Goal: Task Accomplishment & Management: Complete application form

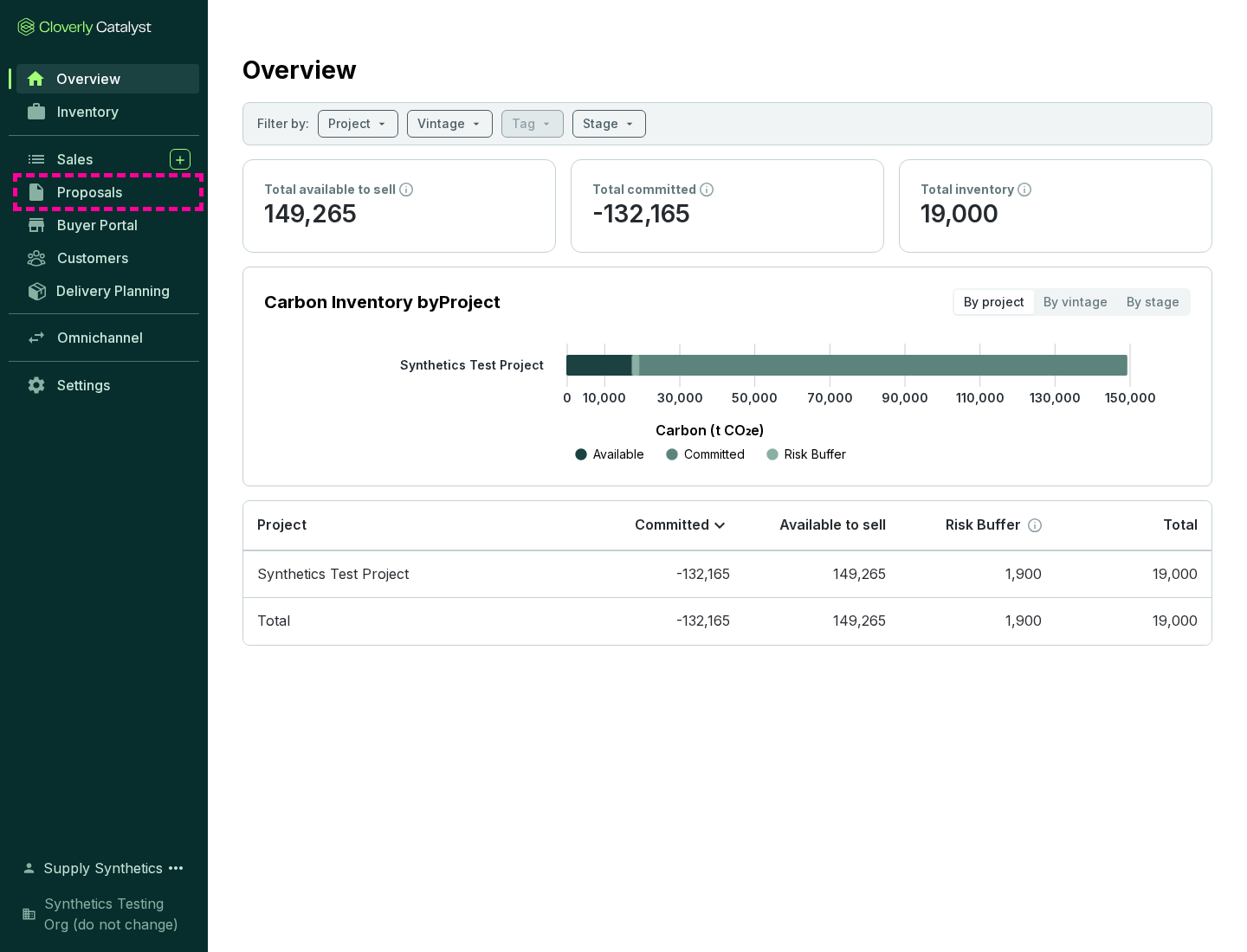
click at [108, 192] on span "Proposals" at bounding box center [90, 192] width 65 height 17
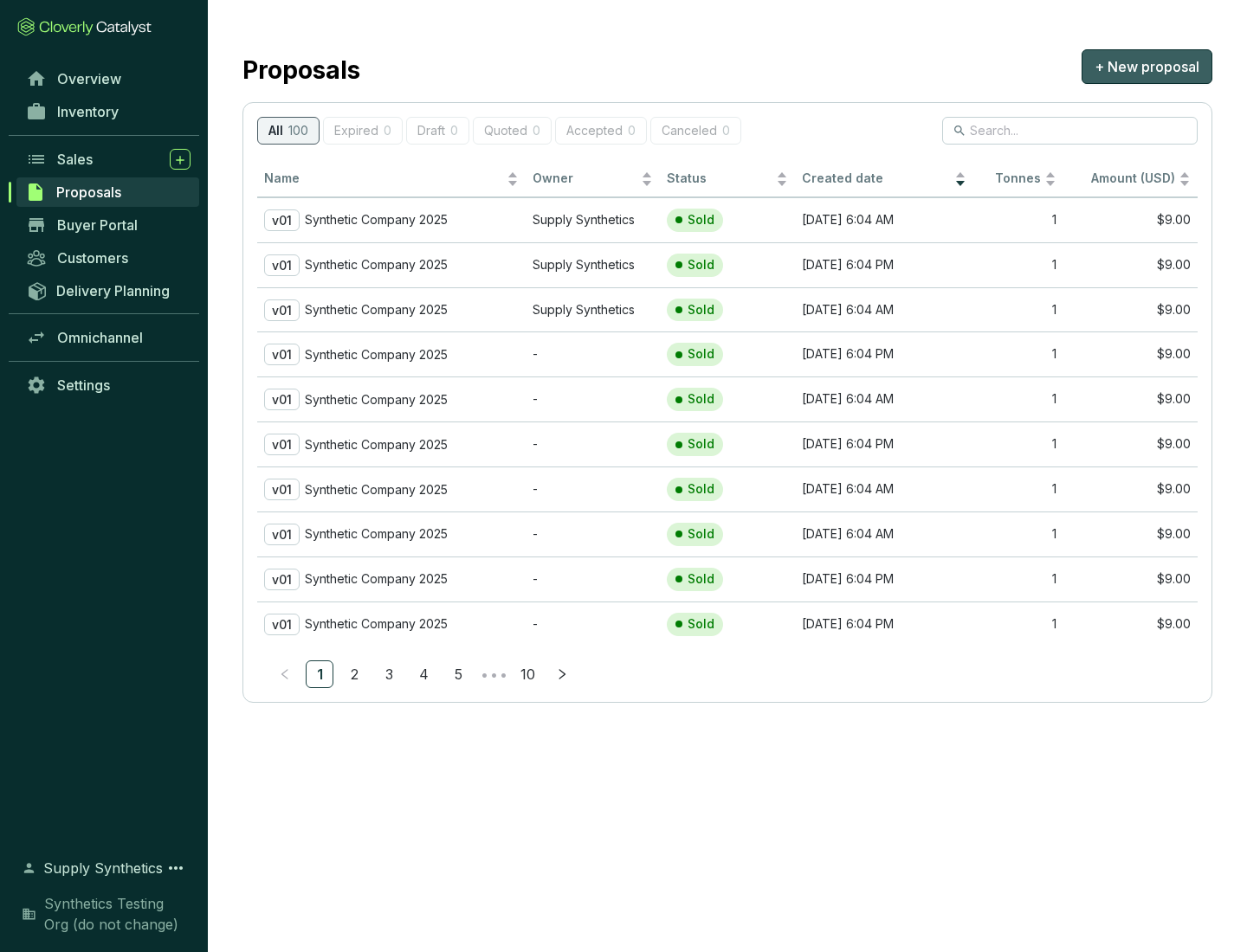
click at [1146, 66] on span "+ New proposal" at bounding box center [1146, 67] width 105 height 21
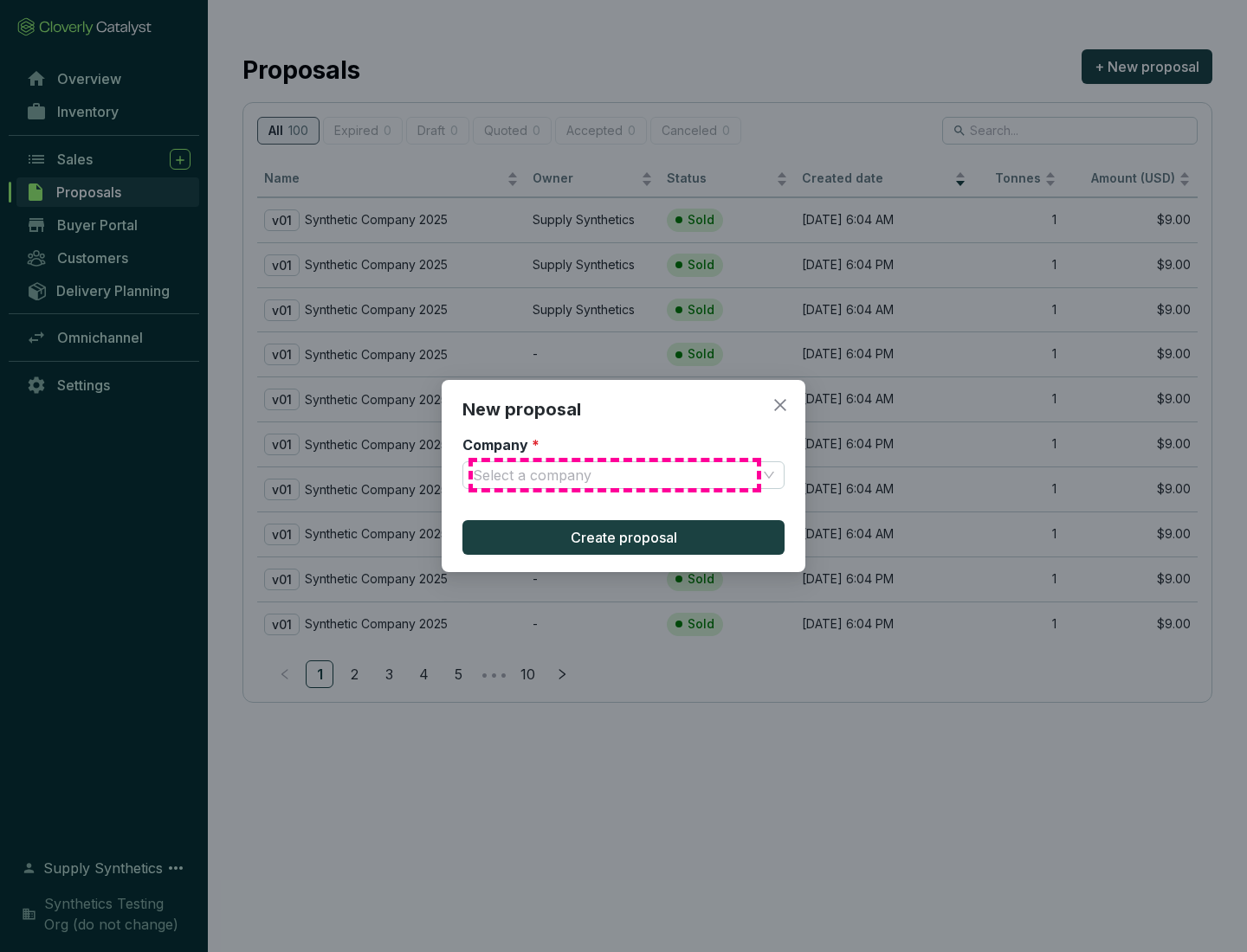
click at [614, 475] on input "Company *" at bounding box center [614, 475] width 284 height 26
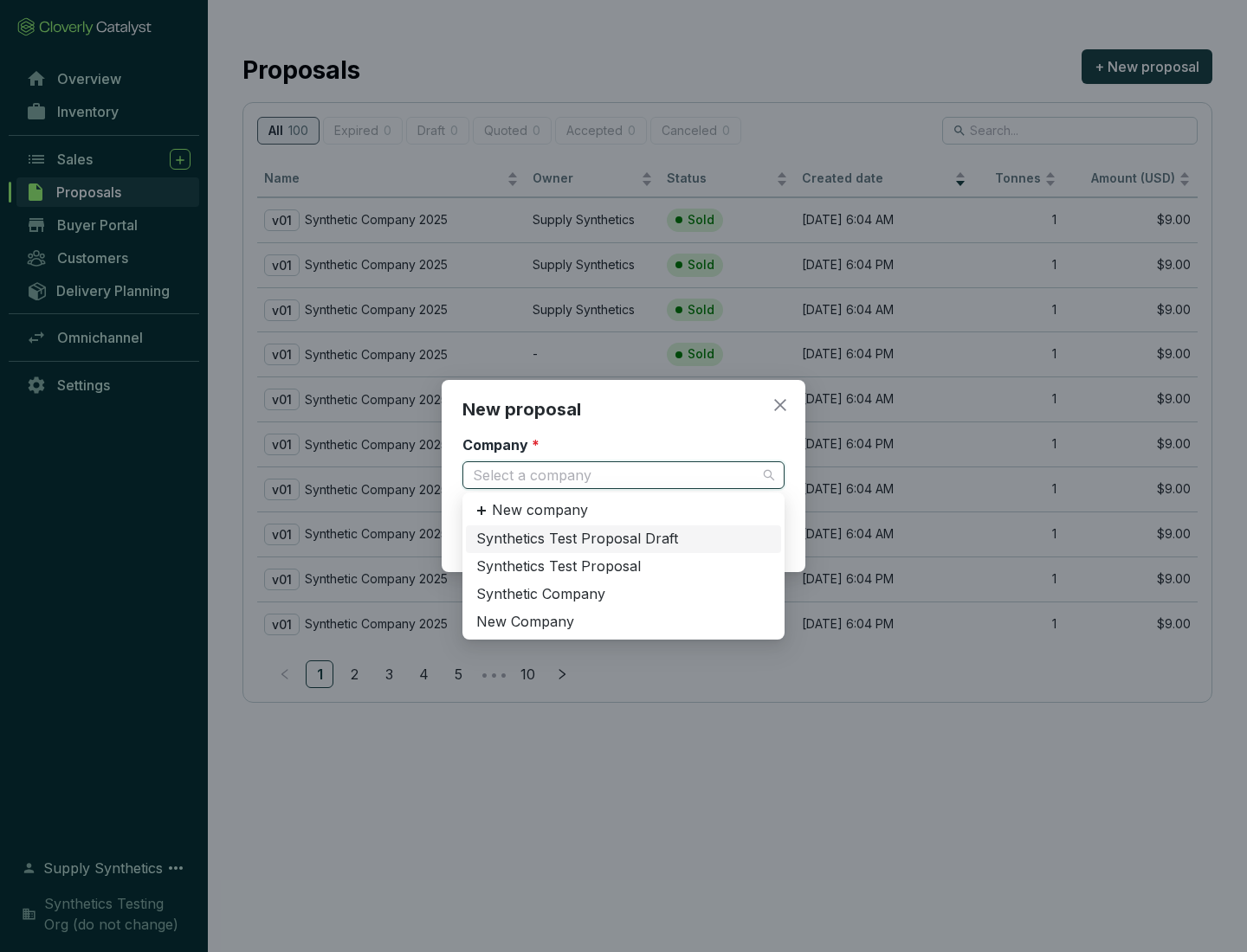
click at [623, 594] on div "Synthetic Company" at bounding box center [623, 595] width 295 height 19
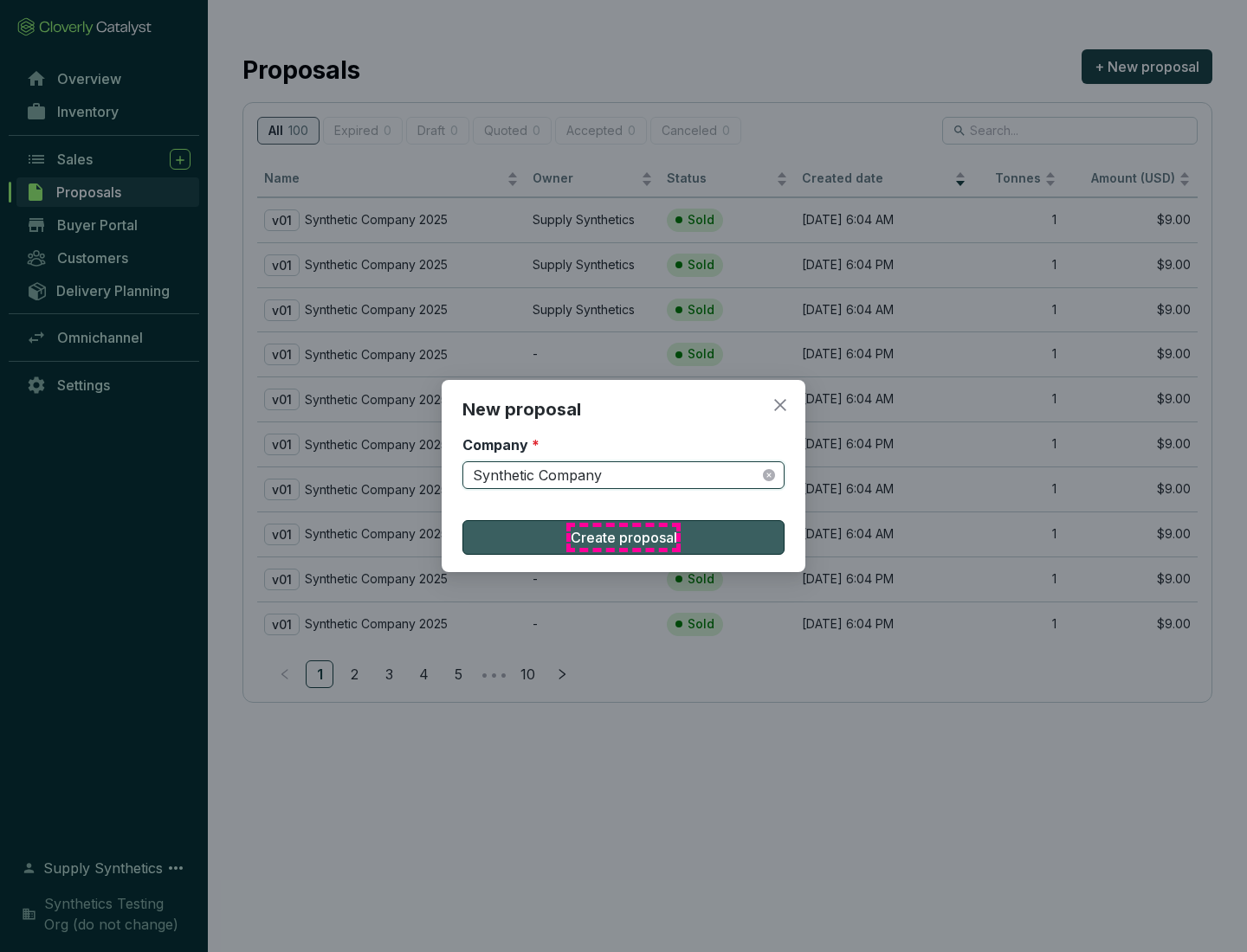
click at [623, 537] on span "Create proposal" at bounding box center [623, 537] width 107 height 21
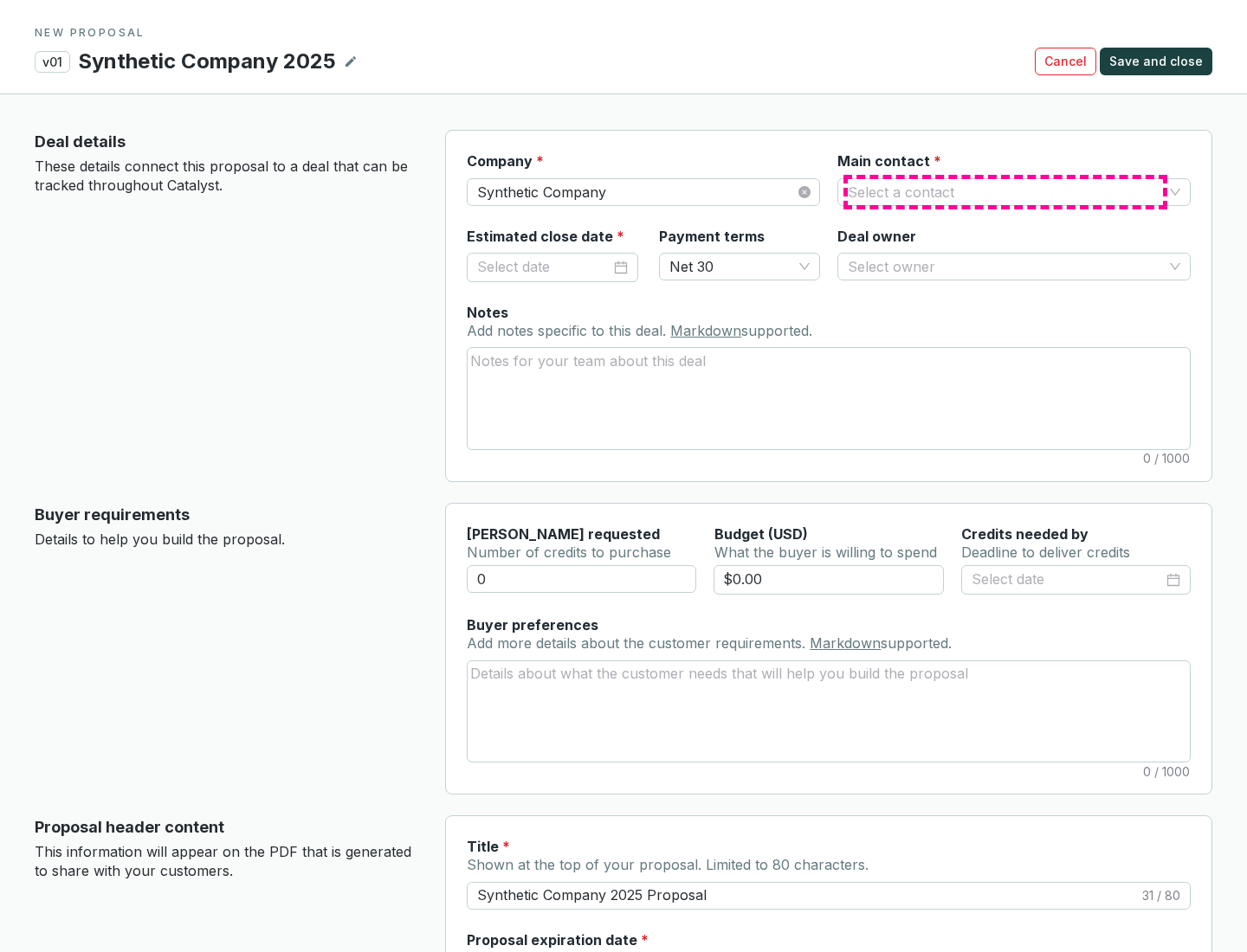
click at [1005, 191] on input "Main contact *" at bounding box center [1005, 192] width 315 height 26
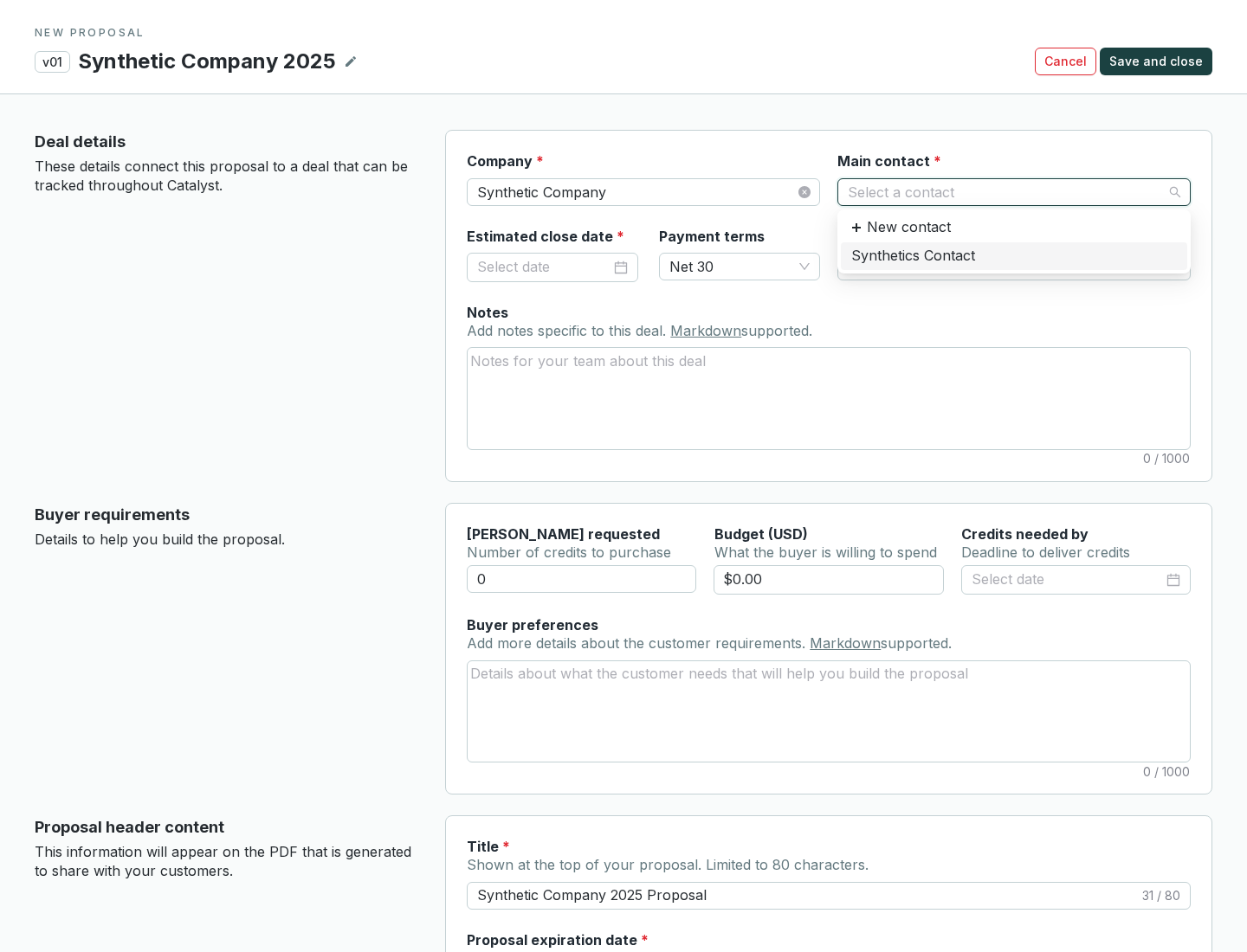
click at [1013, 255] on div "Synthetics Contact" at bounding box center [1014, 256] width 325 height 19
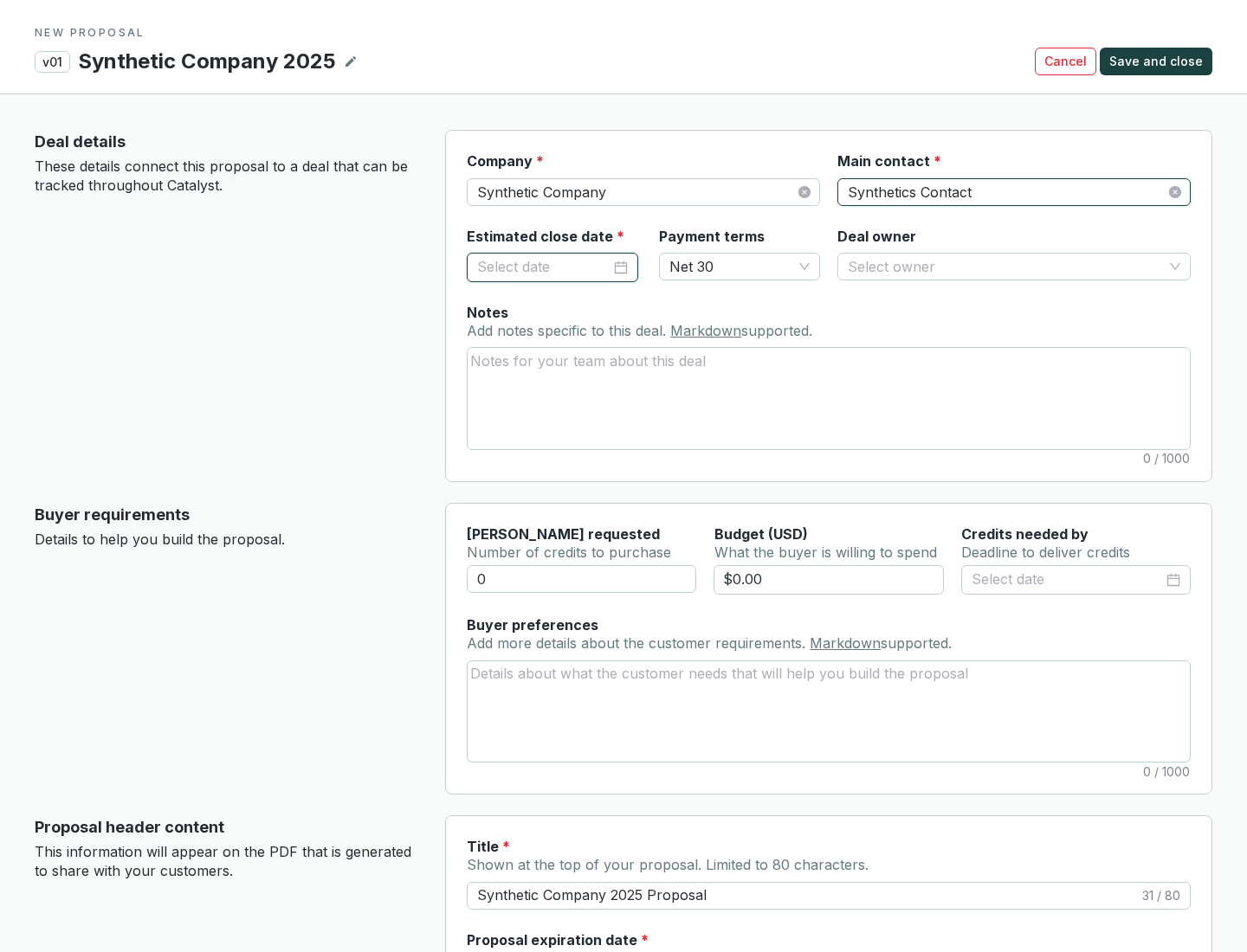
click at [543, 267] on input "Estimated close date *" at bounding box center [543, 267] width 133 height 22
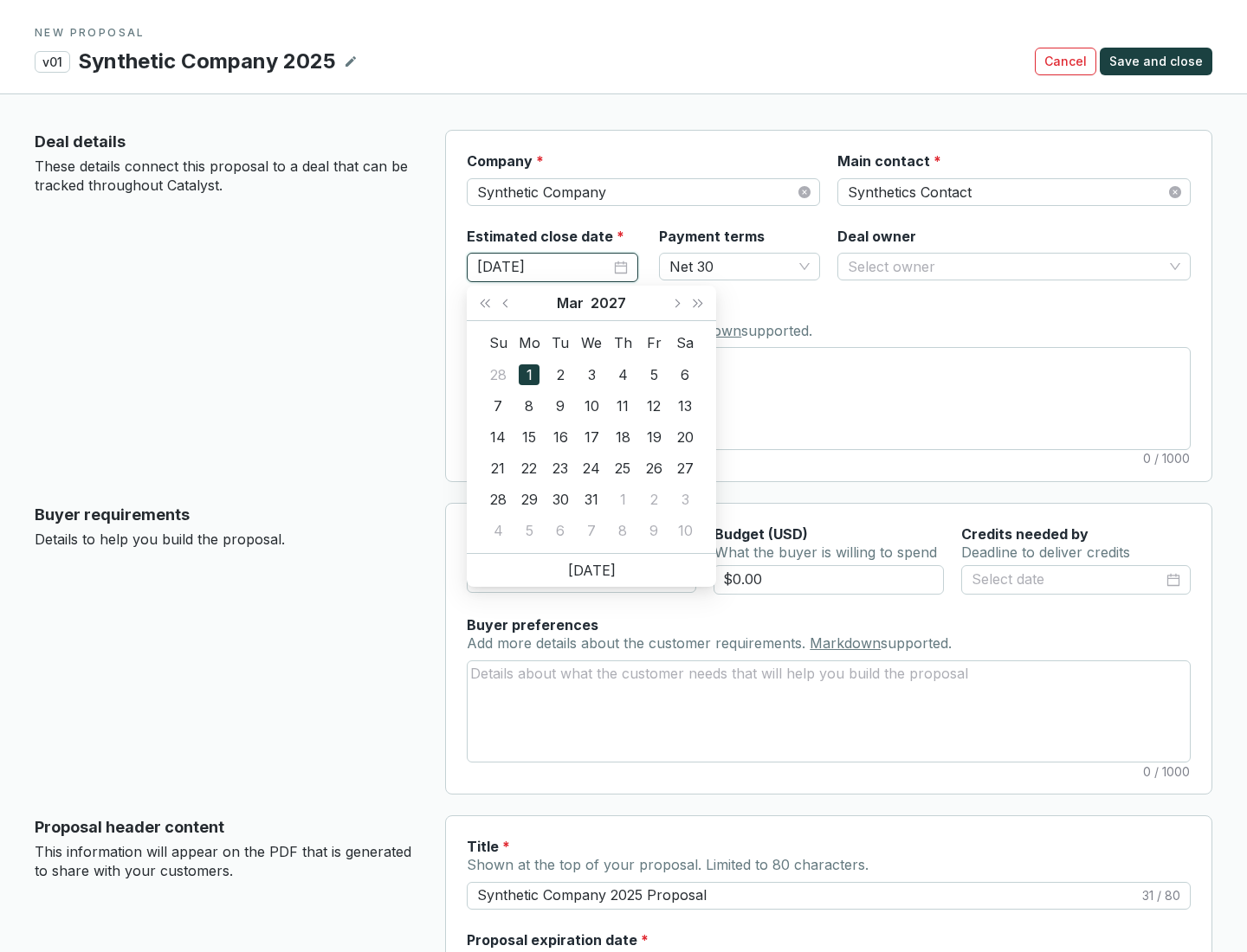
type input "[DATE]"
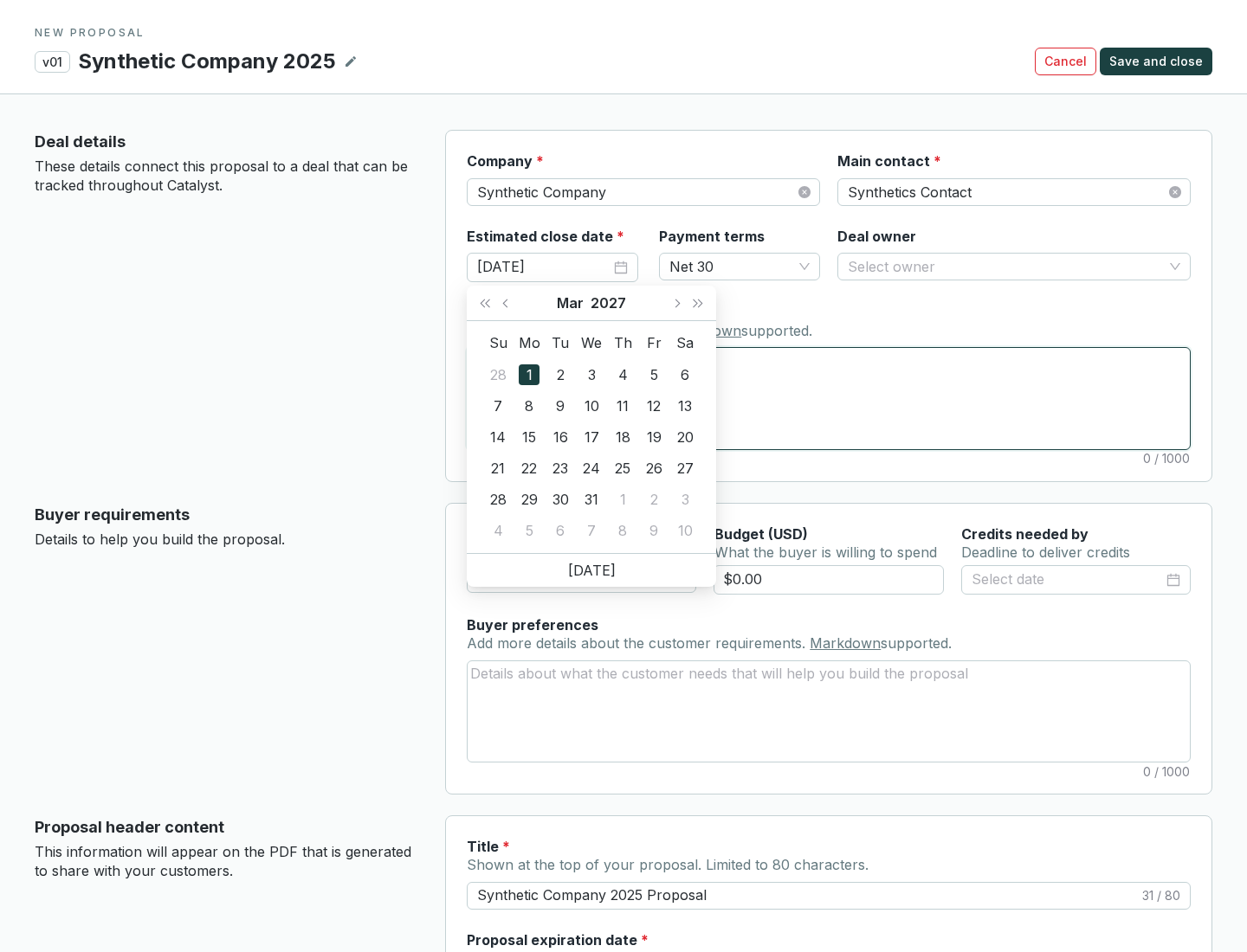
click at [828, 398] on textarea "Notes Add notes specific to this deal. Markdown supported." at bounding box center [828, 398] width 722 height 101
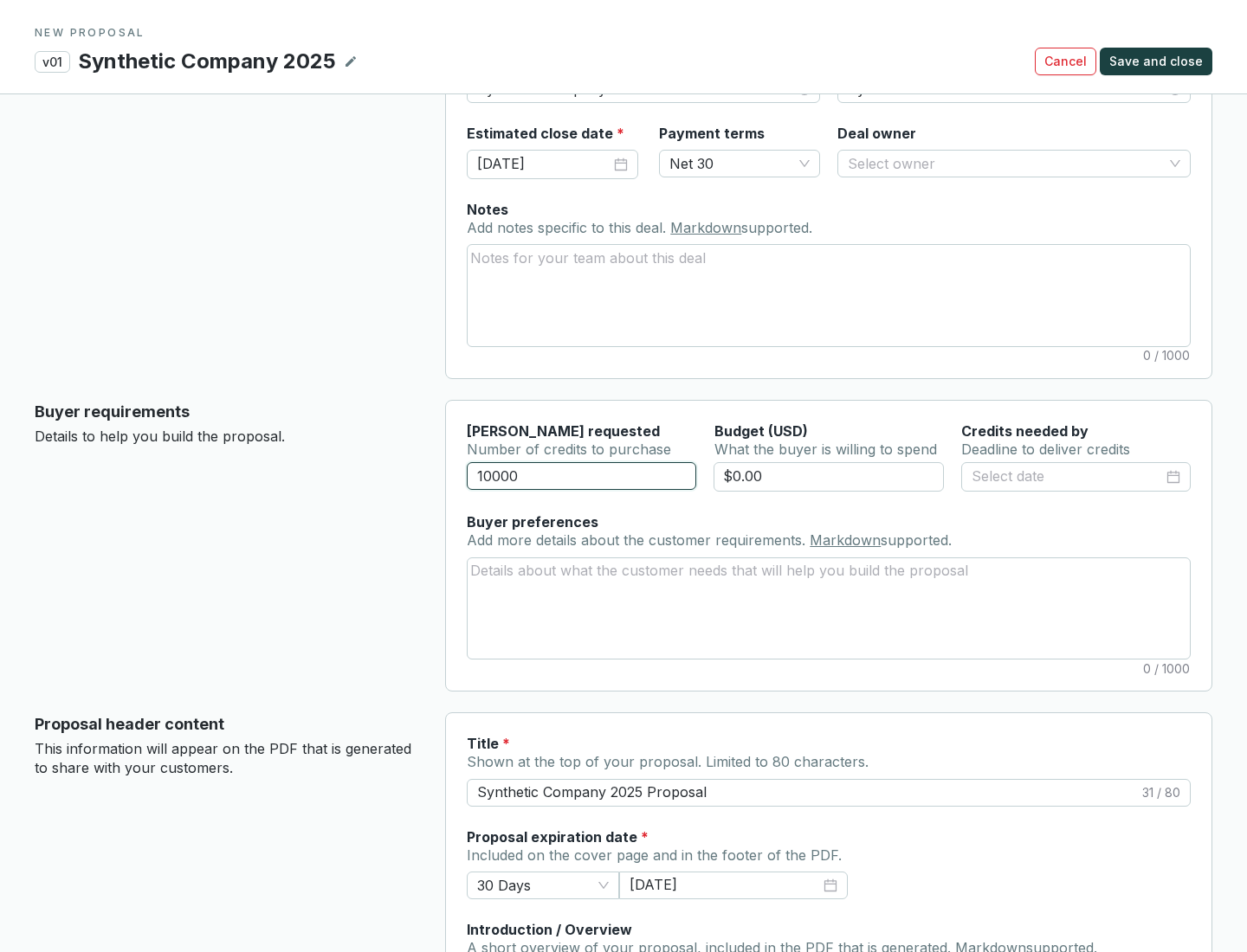
scroll to position [104, 0]
type input "10000"
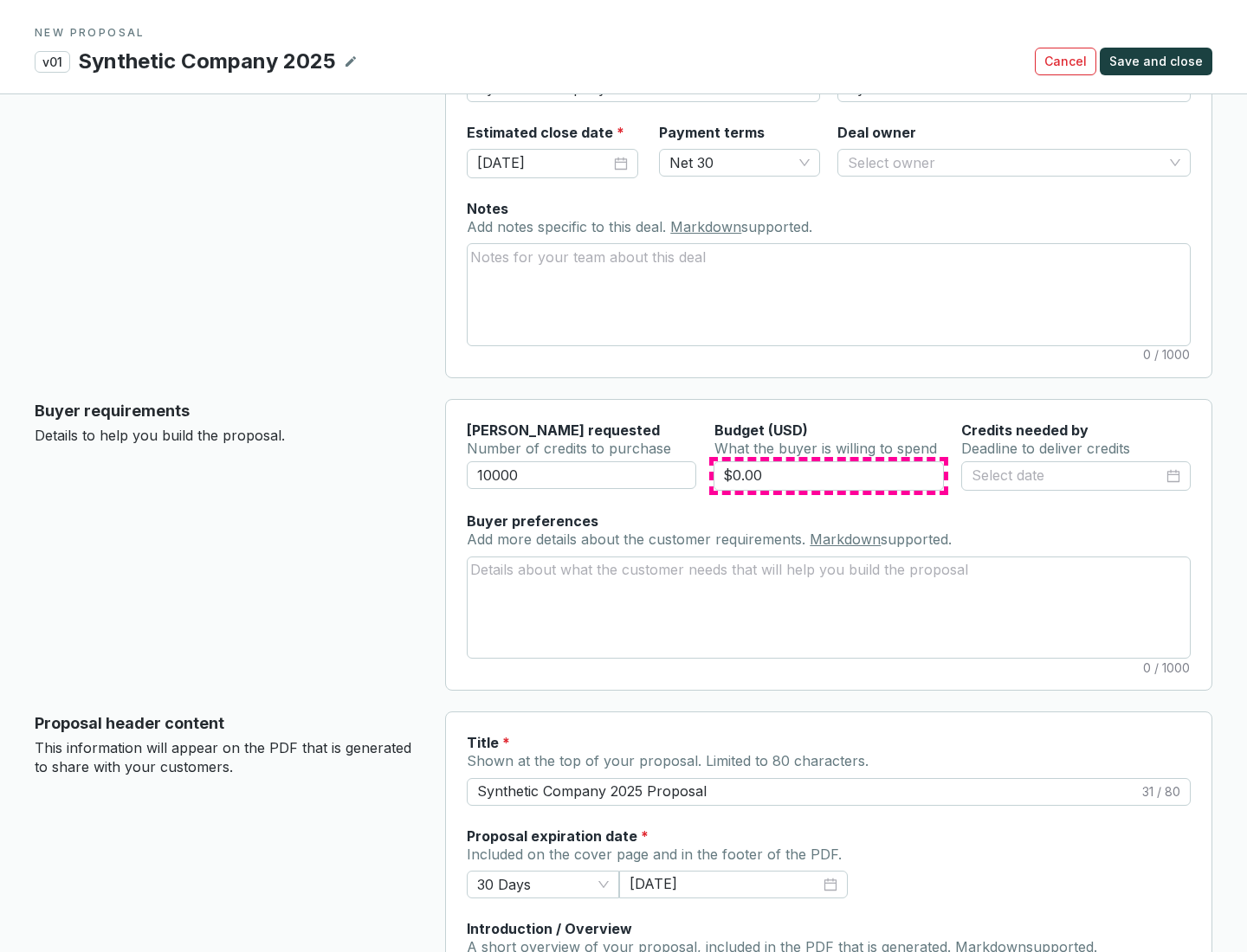
type input "$0.00"
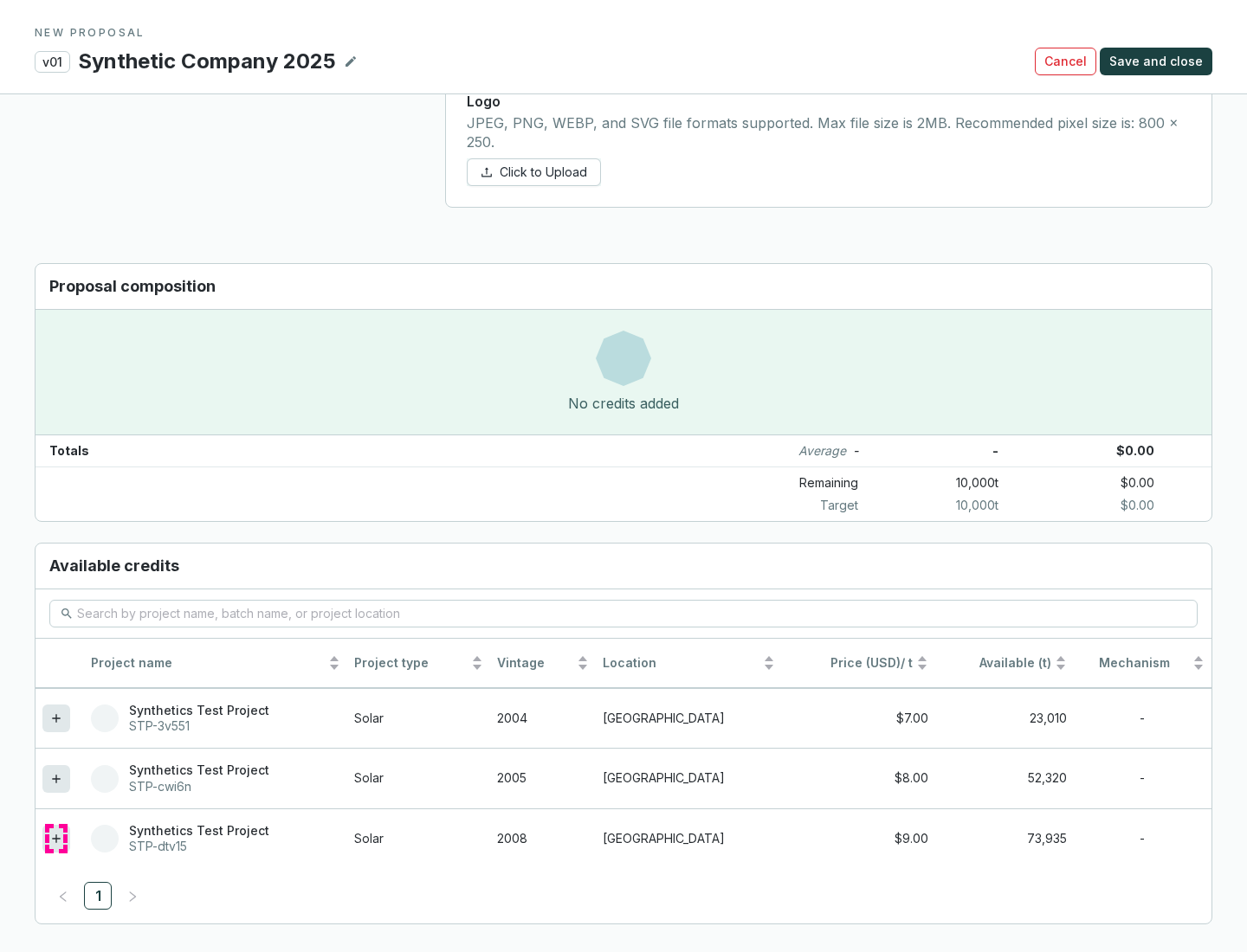
click at [57, 839] on icon at bounding box center [56, 838] width 8 height 8
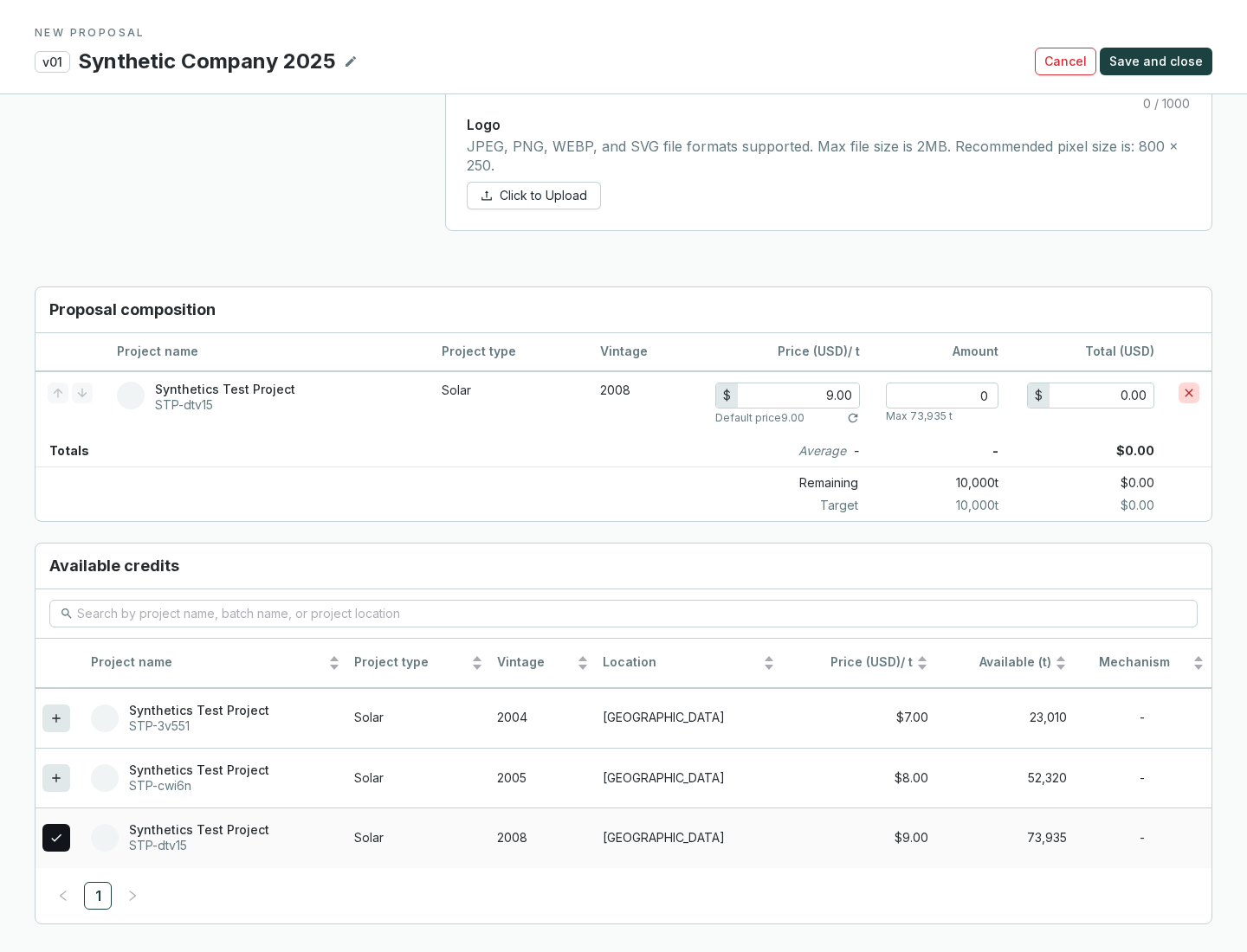
scroll to position [995, 0]
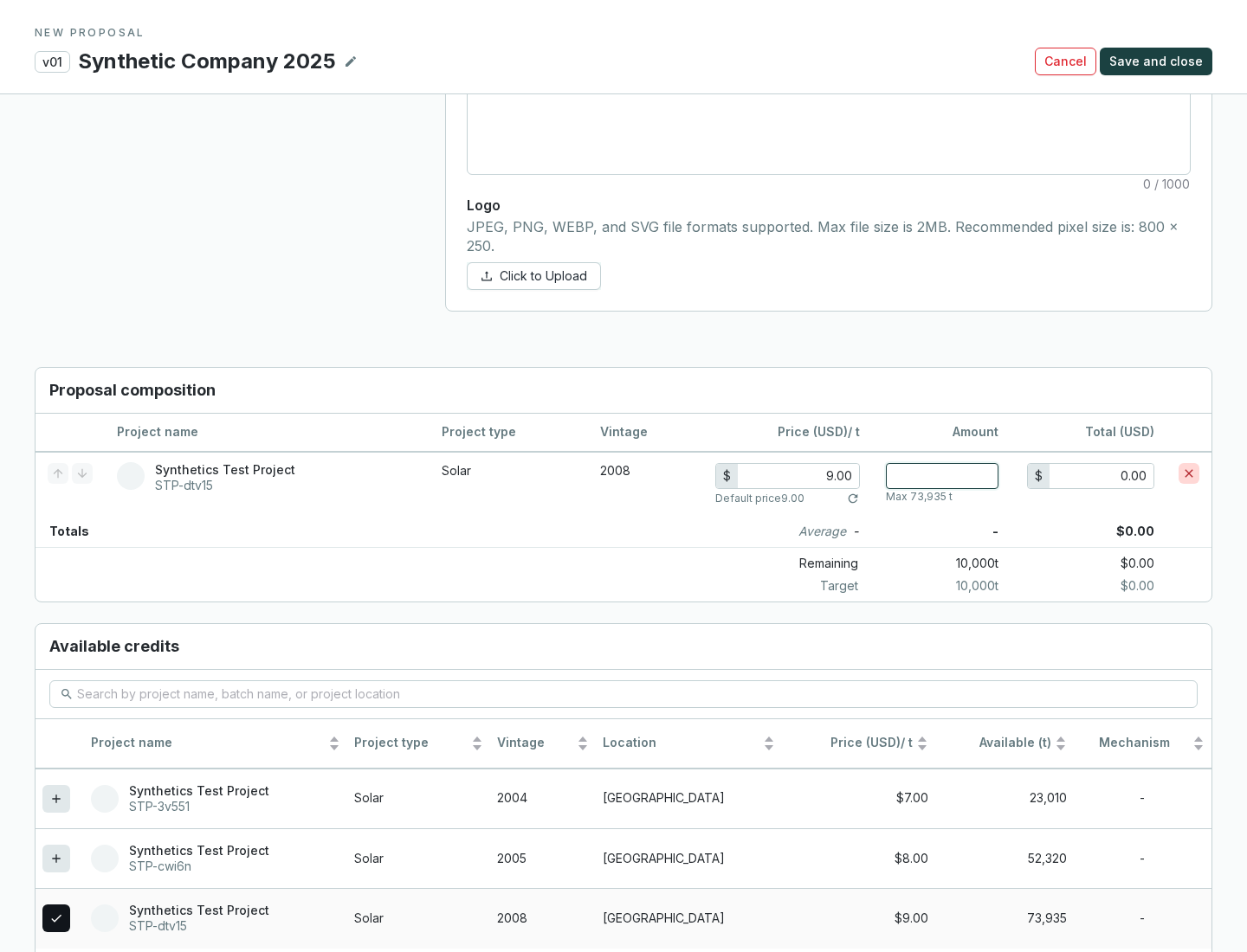
type input "1"
type input "9.00"
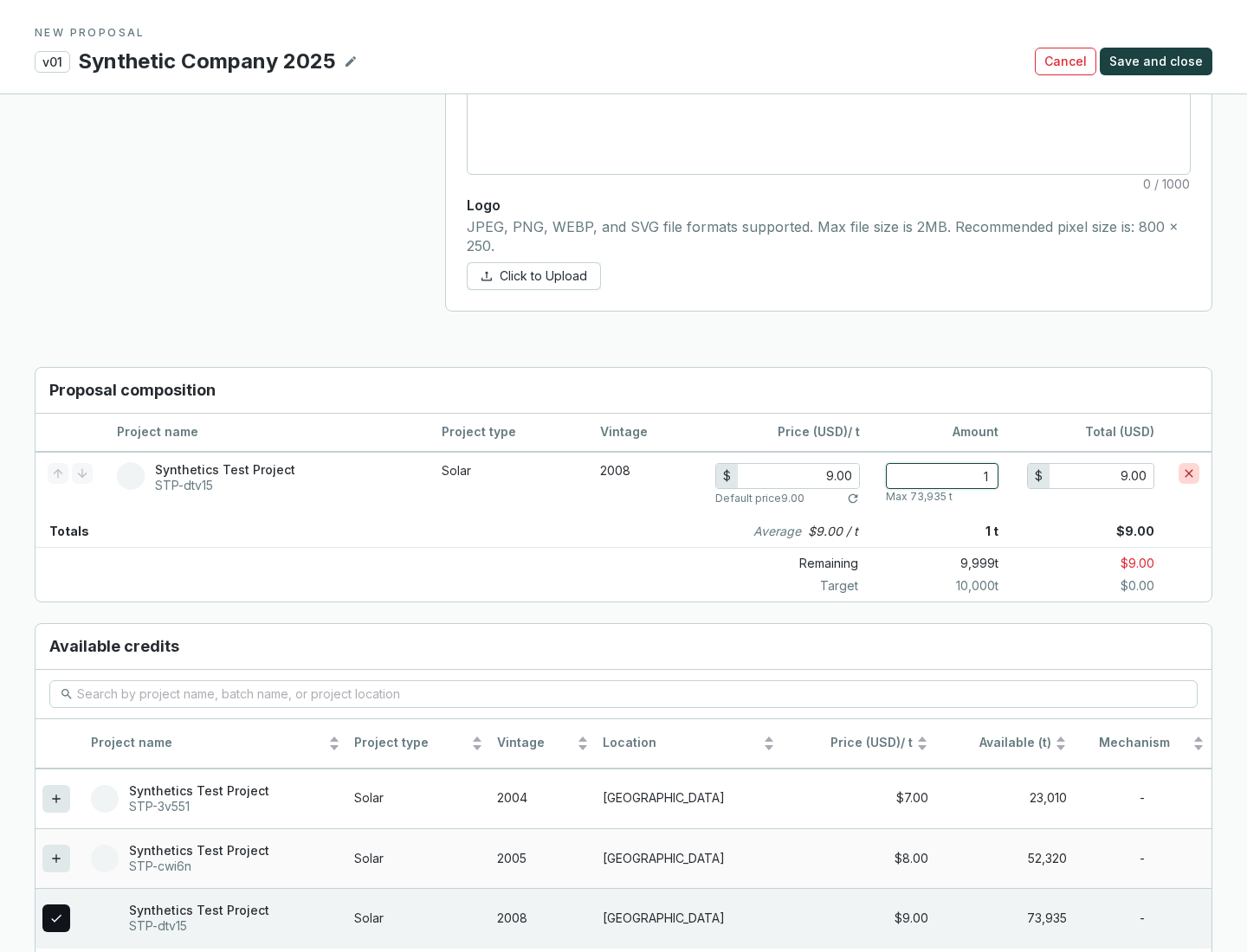
type input "1"
click at [1159, 61] on span "Save and close" at bounding box center [1155, 61] width 93 height 17
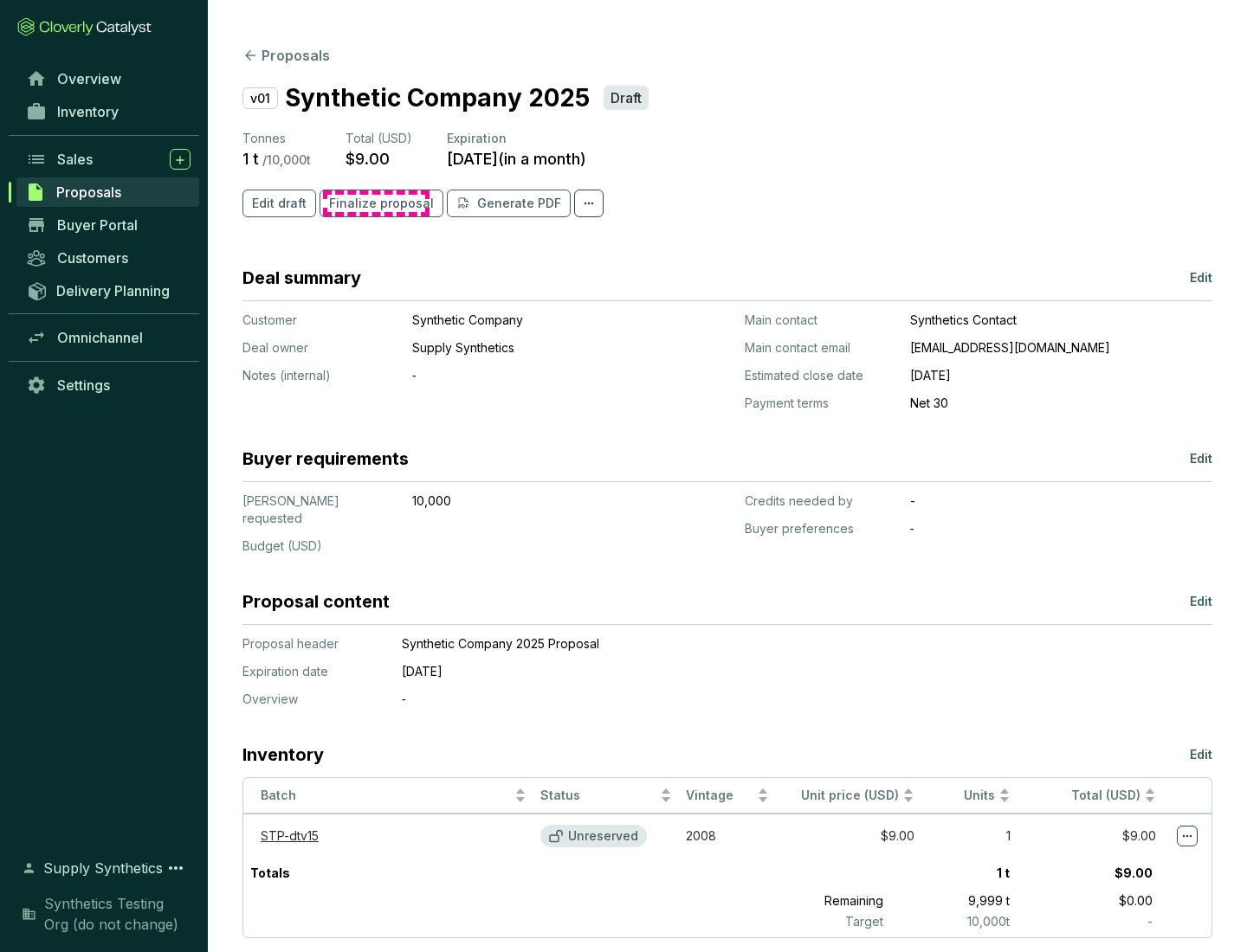
click at [375, 203] on span "Finalize proposal" at bounding box center [381, 203] width 105 height 17
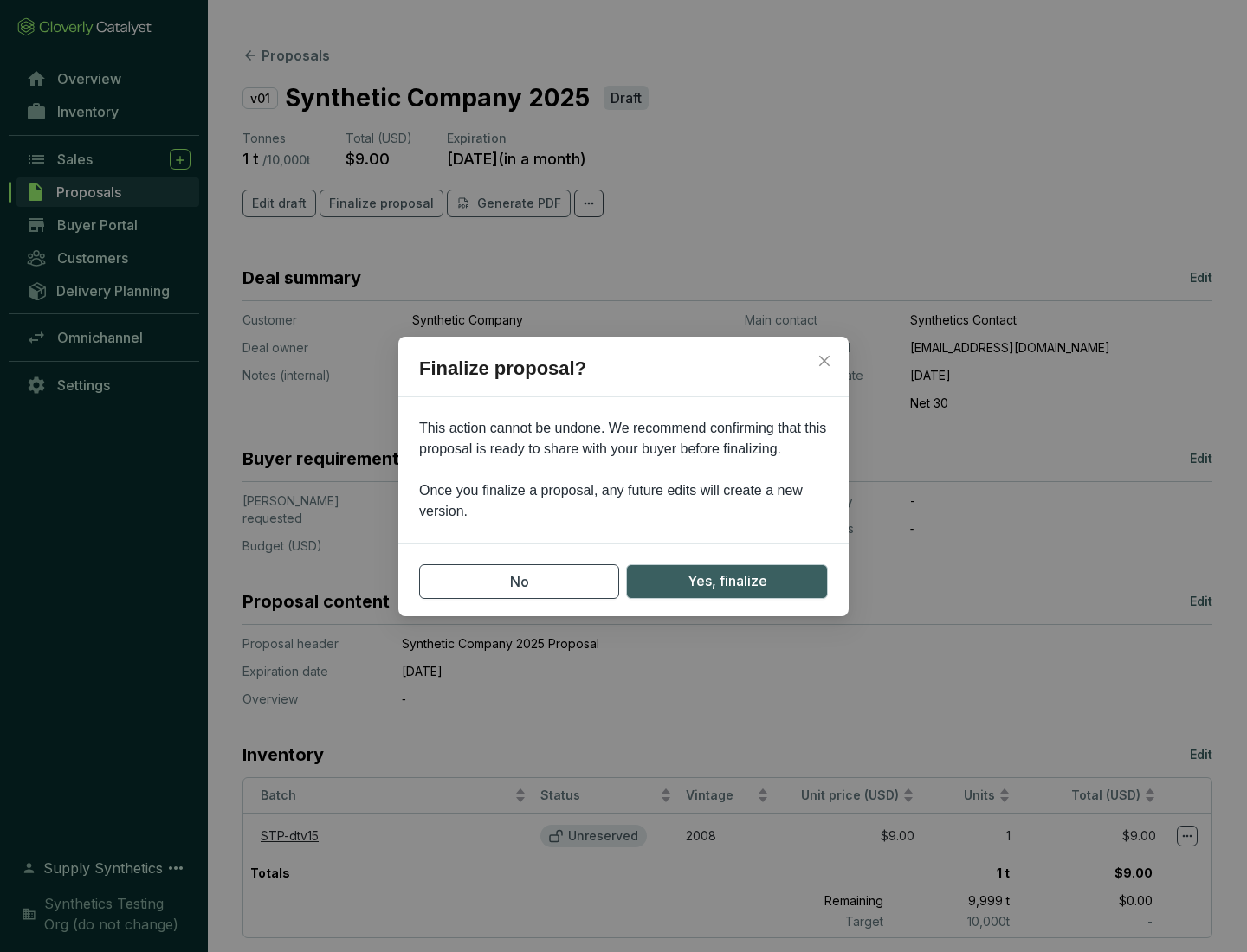
click at [727, 581] on span "Yes, finalize" at bounding box center [727, 581] width 80 height 22
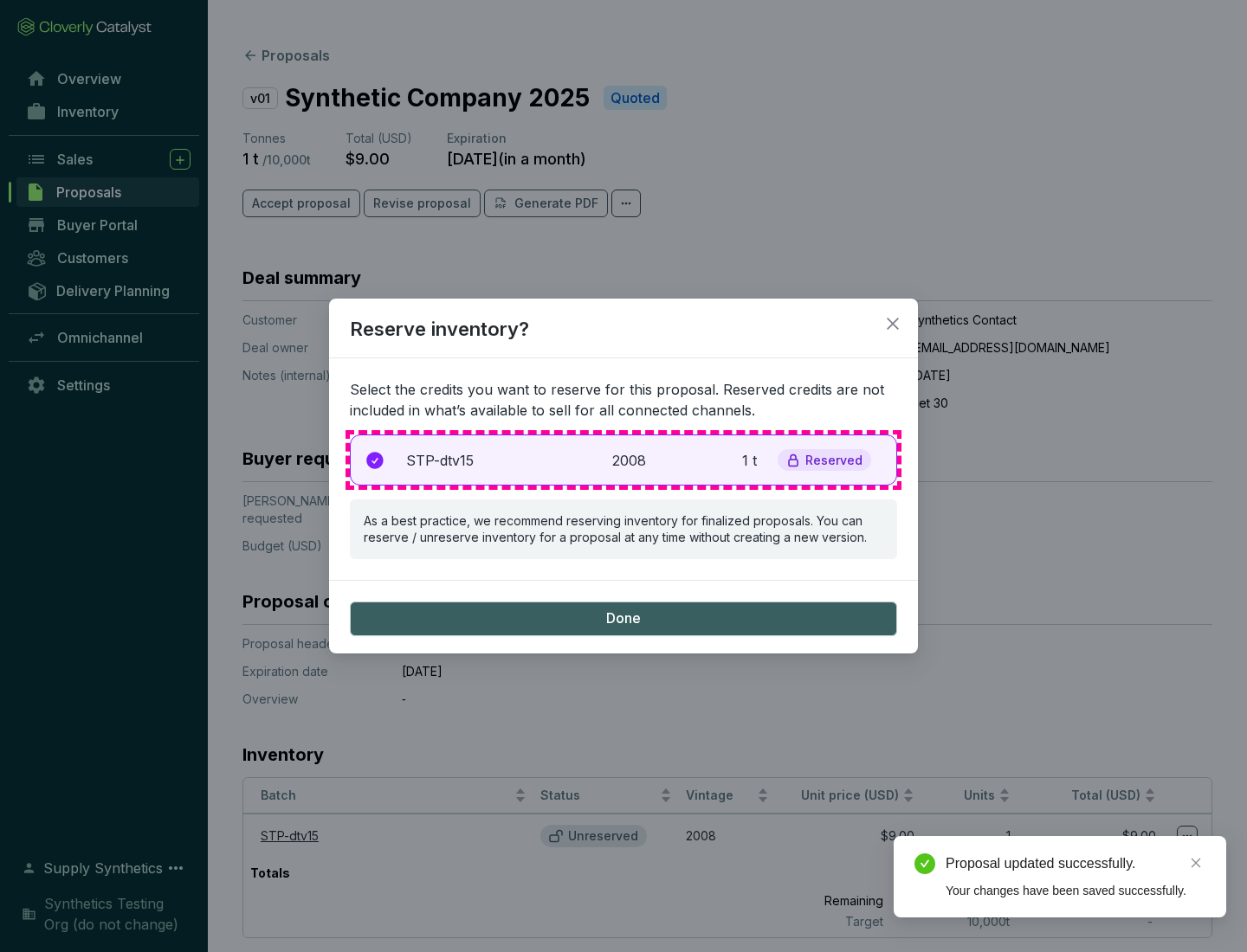
click at [623, 460] on p "2008" at bounding box center [632, 461] width 38 height 21
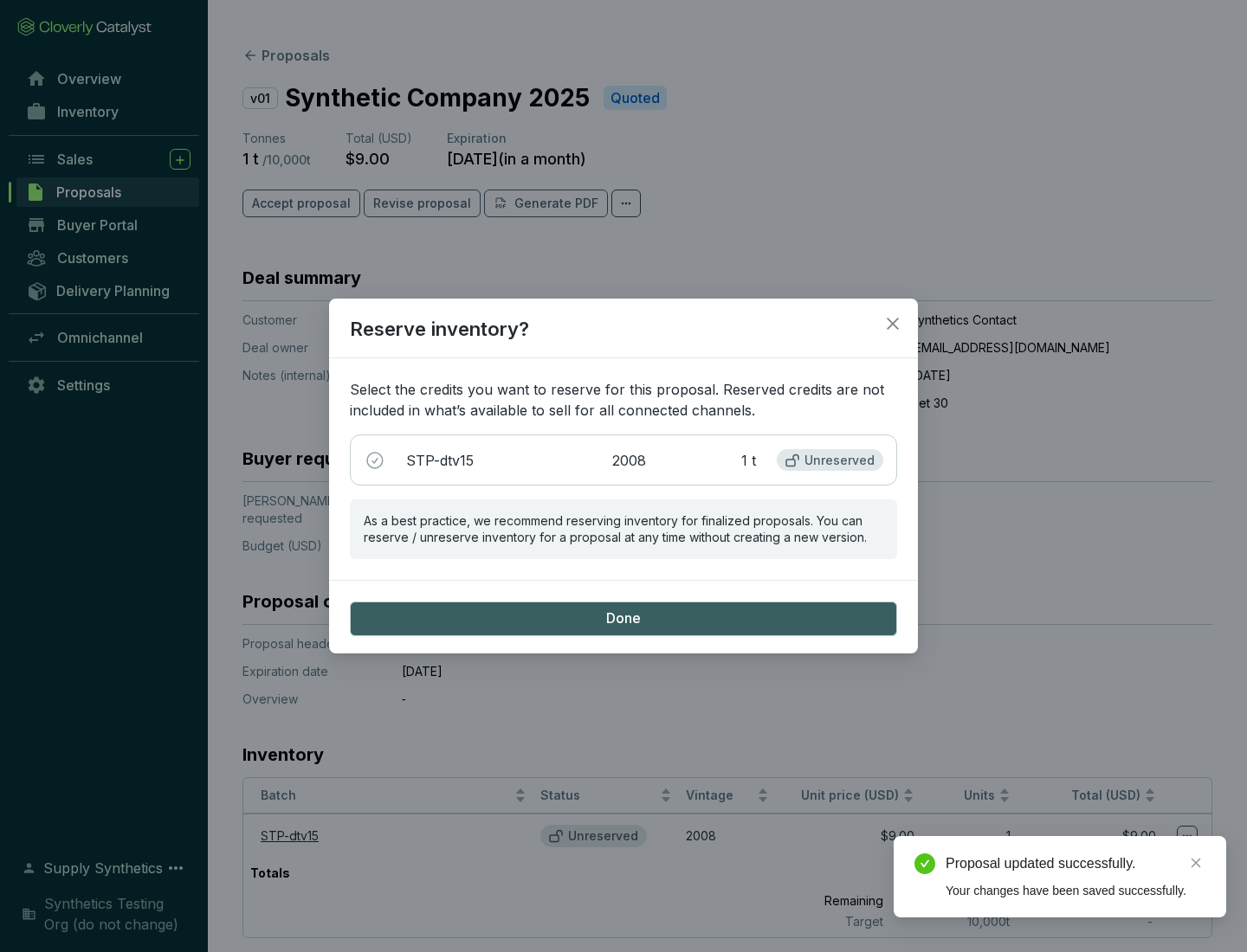
click at [623, 618] on span "Done" at bounding box center [623, 619] width 35 height 19
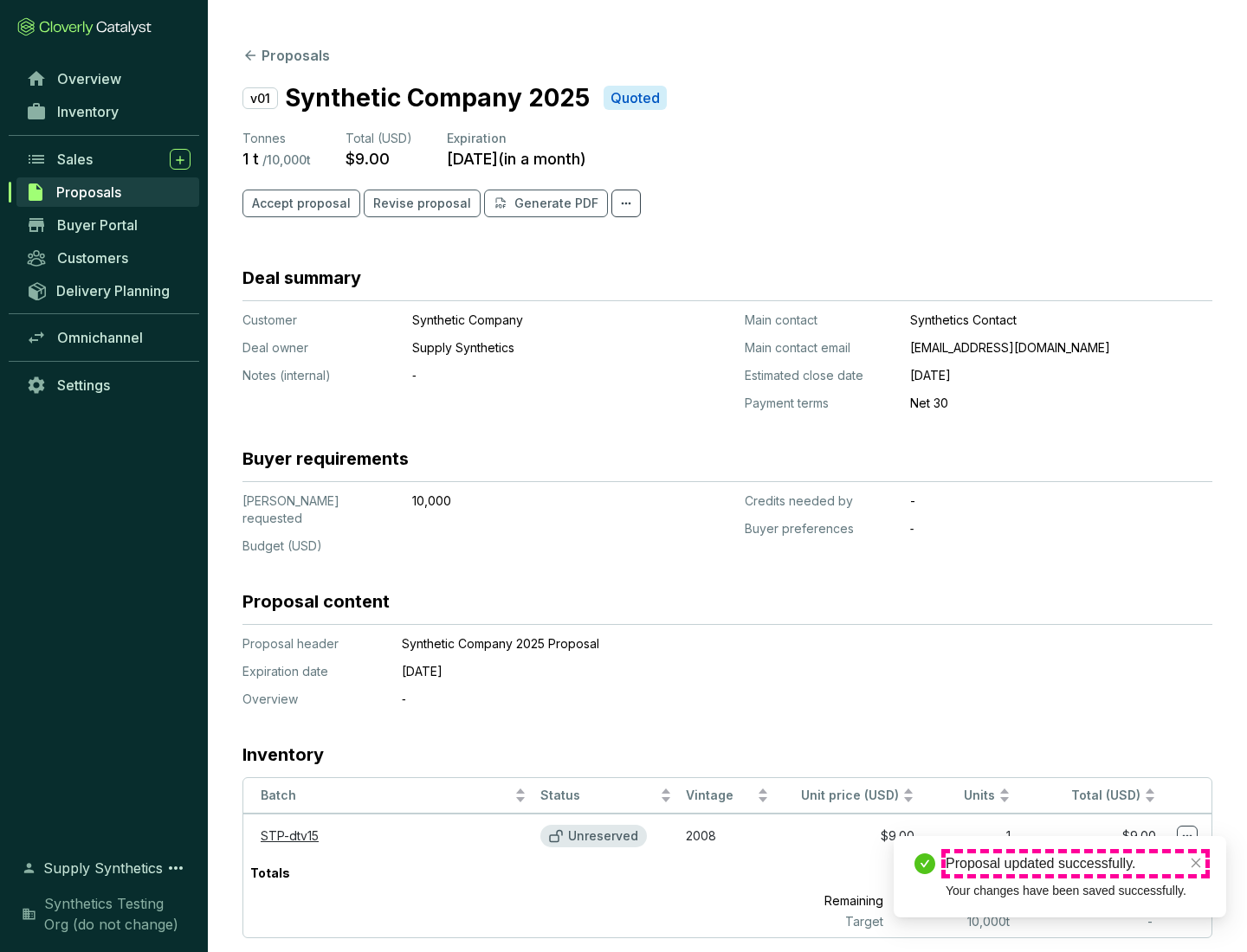
click at [1075, 864] on div "Proposal updated successfully." at bounding box center [1075, 864] width 260 height 21
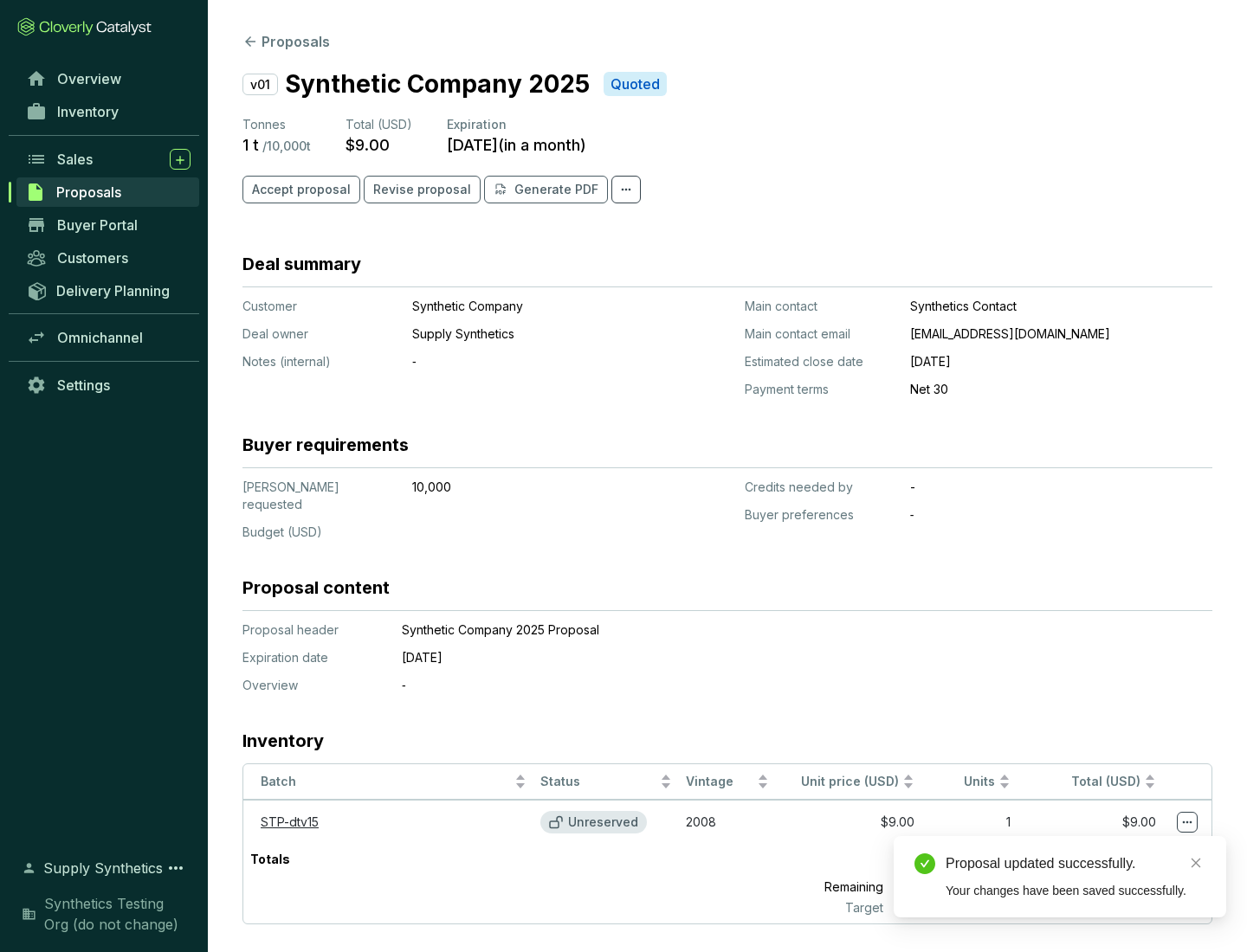
click at [1187, 821] on icon at bounding box center [1187, 822] width 10 height 3
click at [1134, 844] on div "Proposal updated successfully. Your changes have been saved successfully." at bounding box center [1060, 876] width 332 height 82
click at [1075, 864] on div "Proposal updated successfully." at bounding box center [1075, 864] width 260 height 21
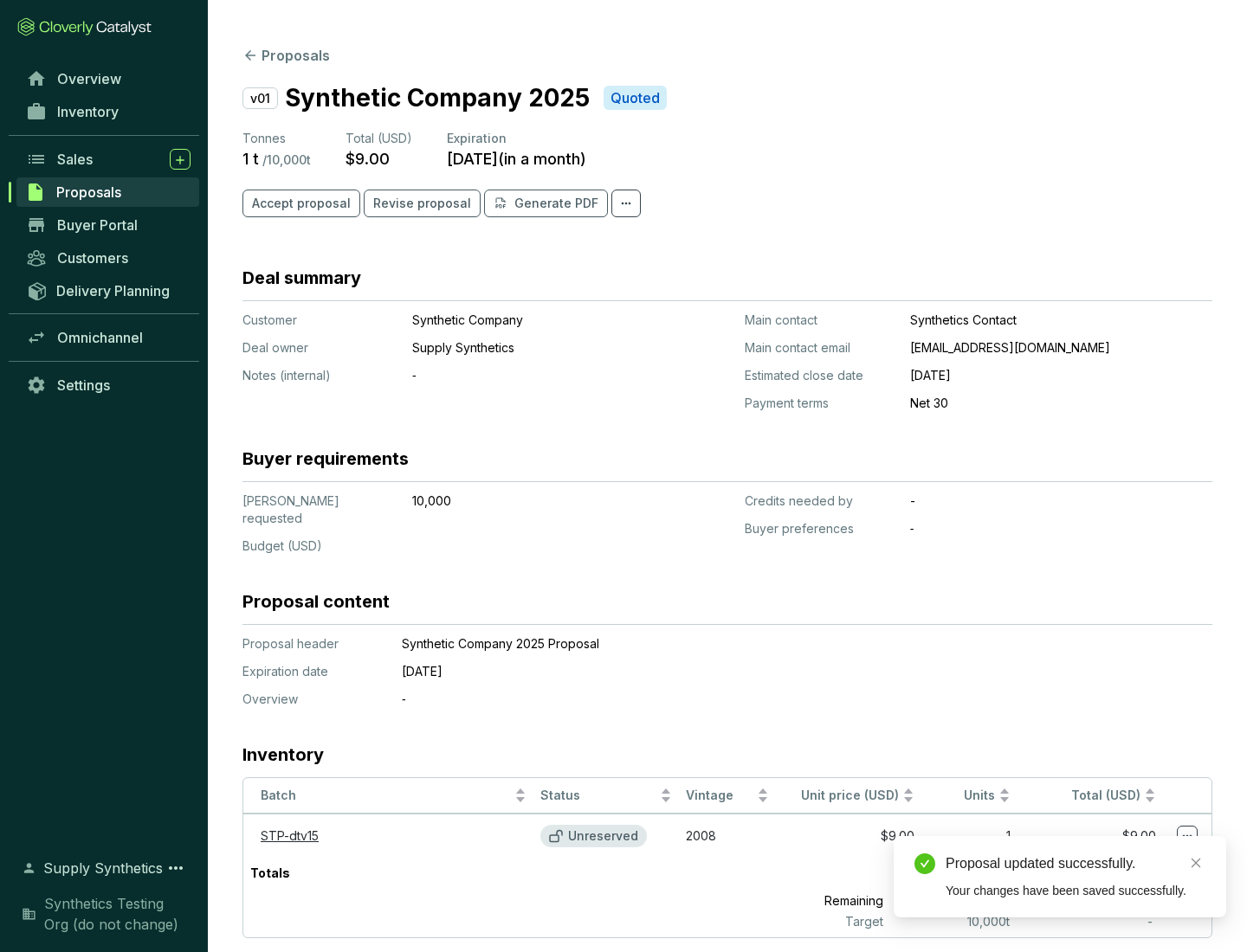
click at [299, 203] on span "Accept proposal" at bounding box center [300, 203] width 99 height 17
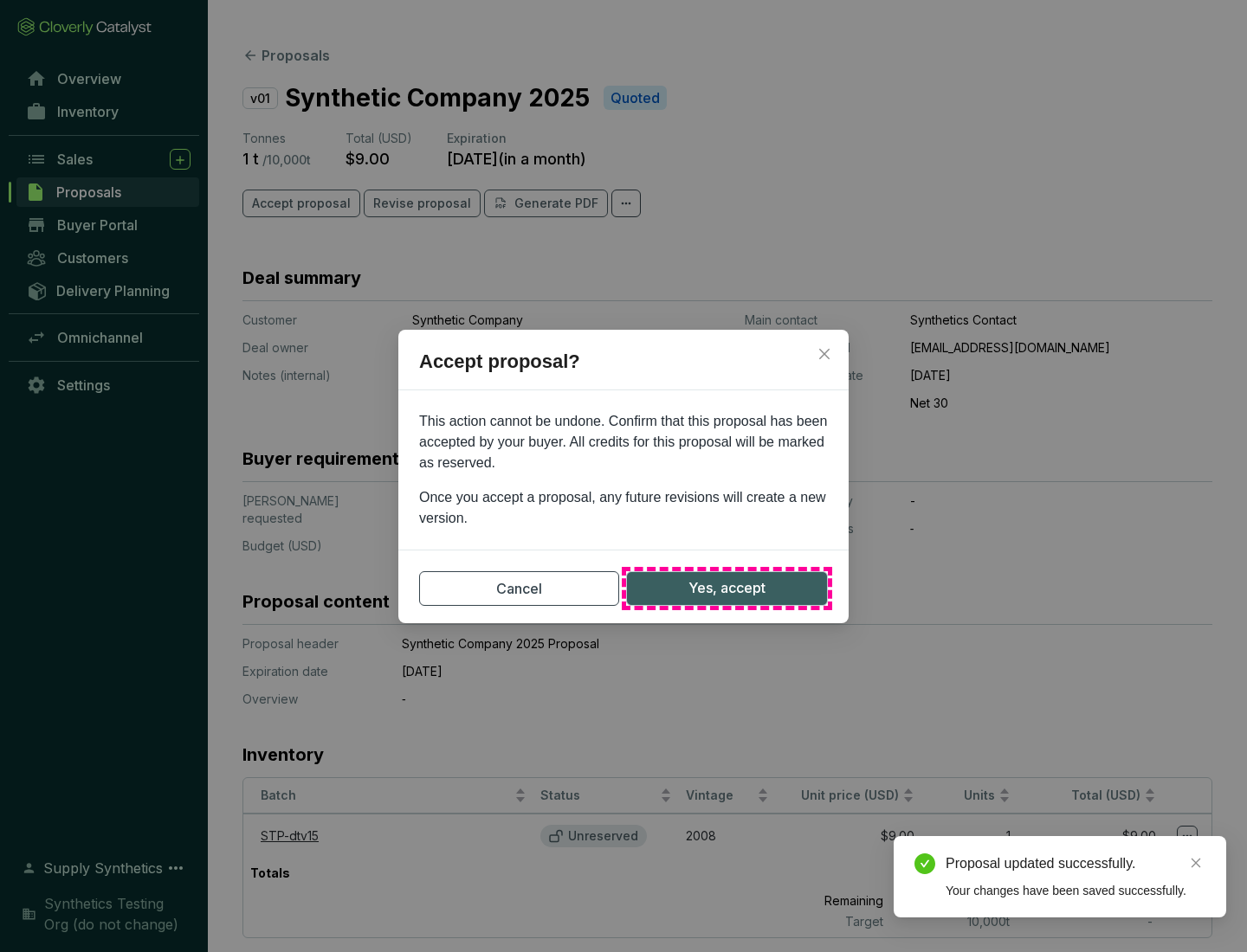
click at [727, 587] on span "Yes, accept" at bounding box center [727, 588] width 77 height 22
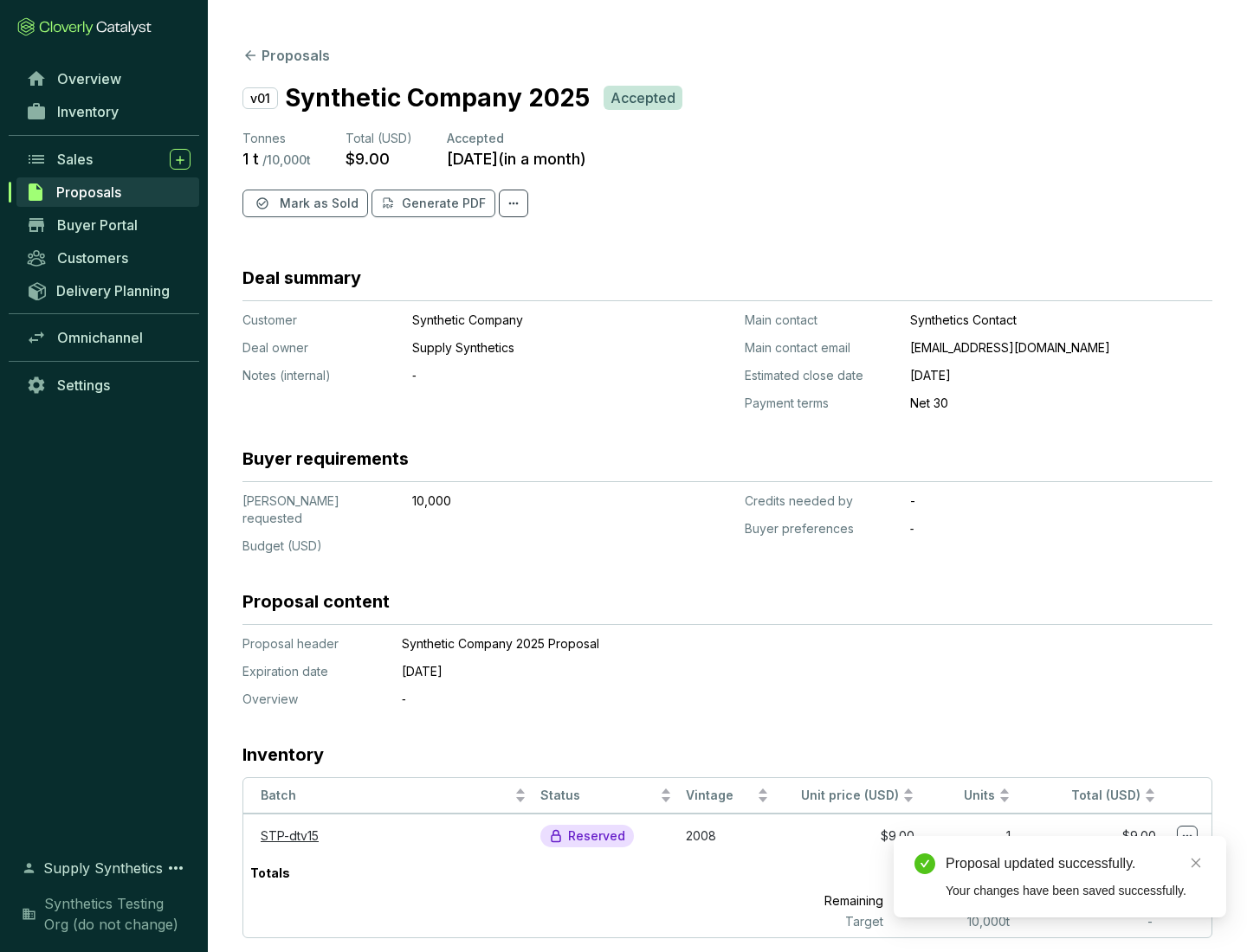
click at [317, 203] on span "Mark as Sold" at bounding box center [319, 203] width 79 height 17
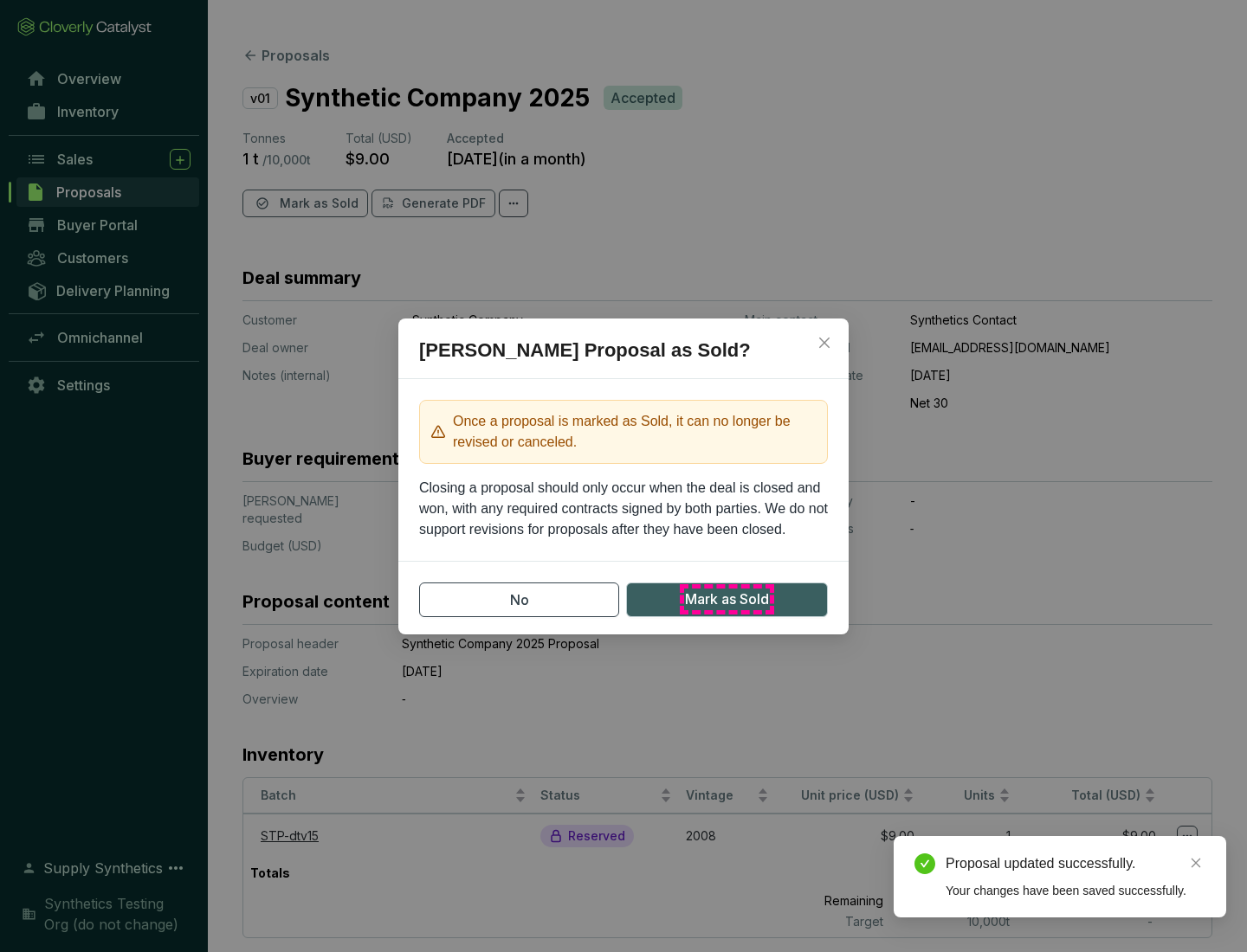
click at [727, 599] on span "Mark as Sold" at bounding box center [726, 599] width 84 height 22
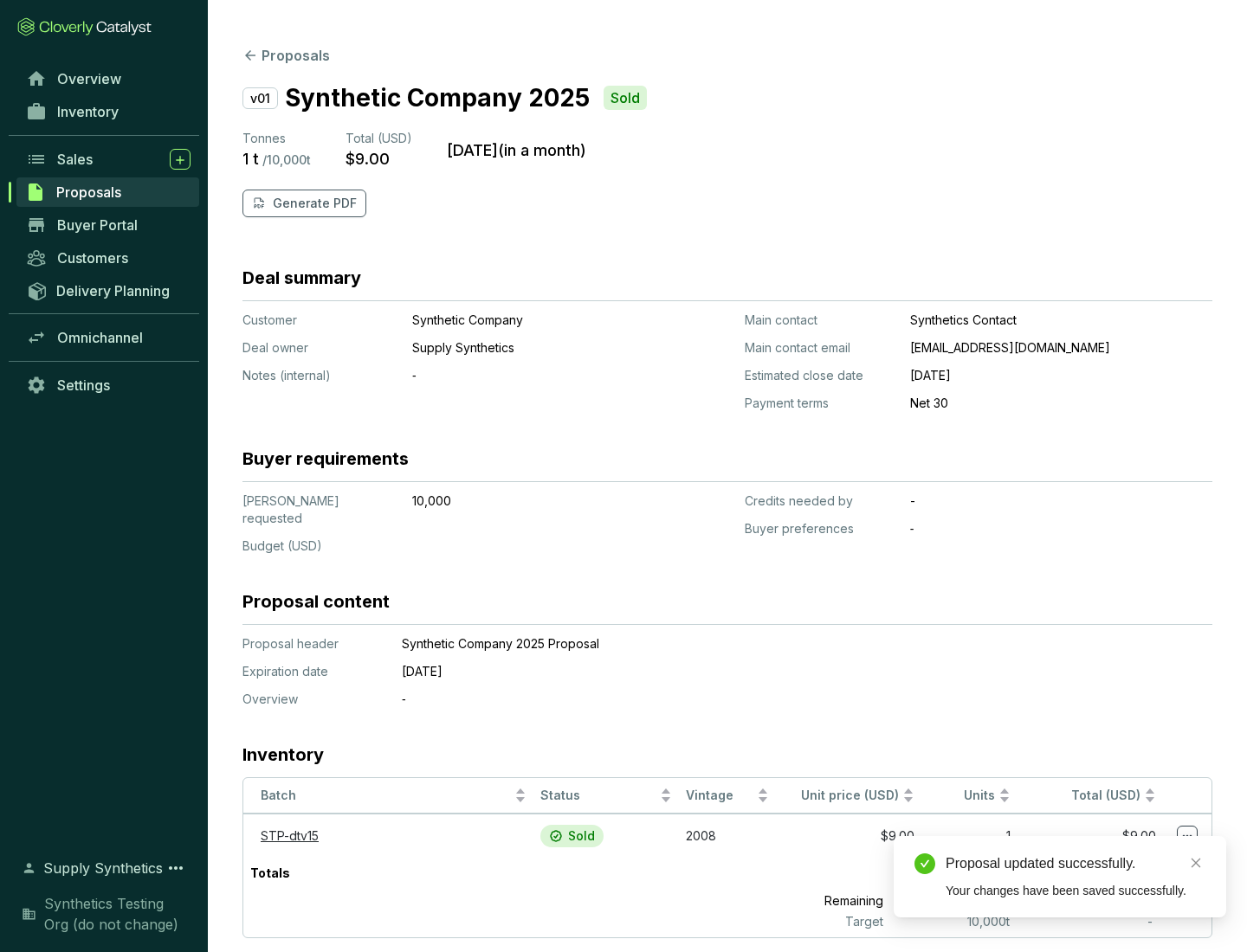
click at [313, 203] on p "Generate PDF" at bounding box center [314, 203] width 84 height 17
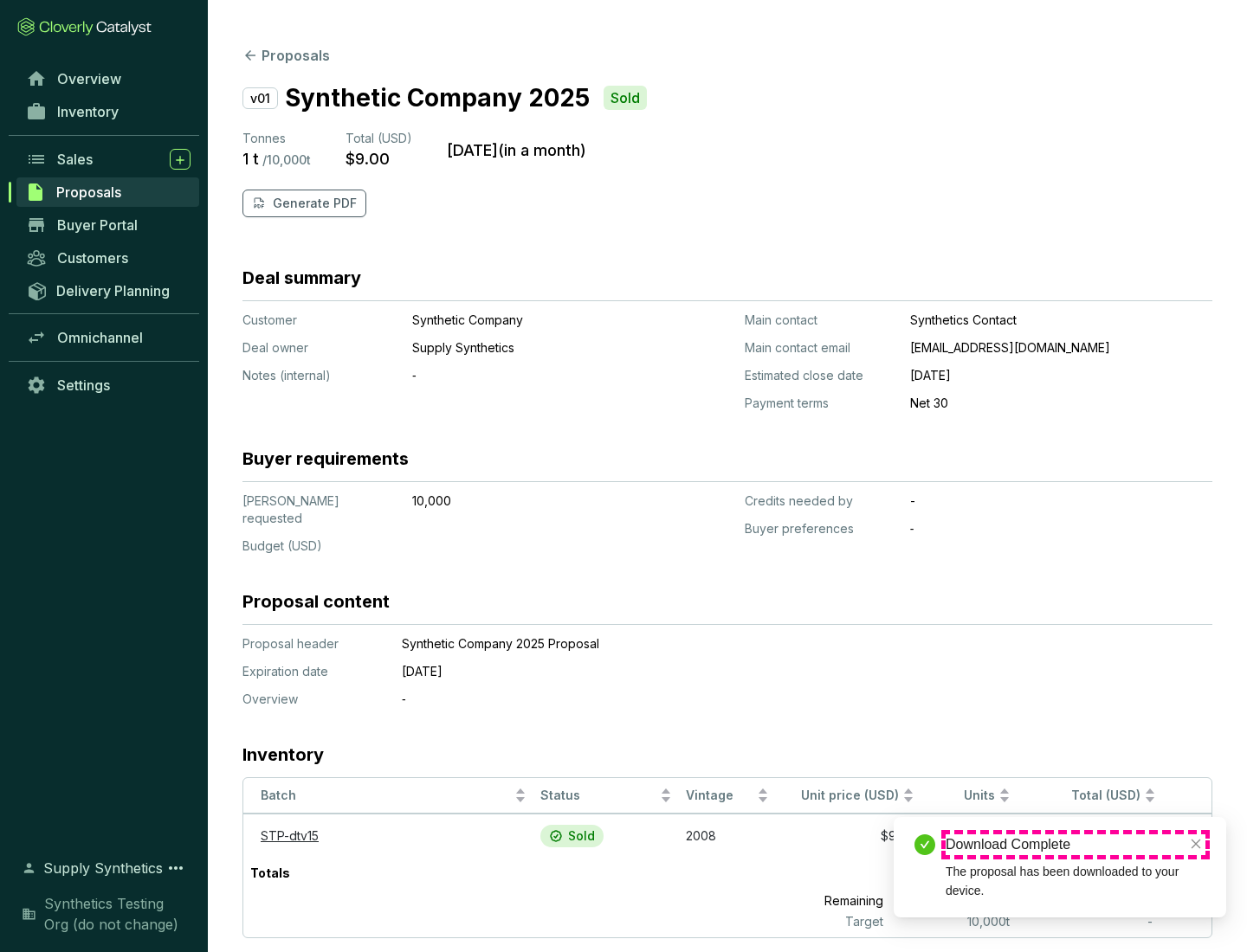
click at [1075, 845] on div "Download Complete" at bounding box center [1075, 845] width 260 height 21
